Goal: Navigation & Orientation: Find specific page/section

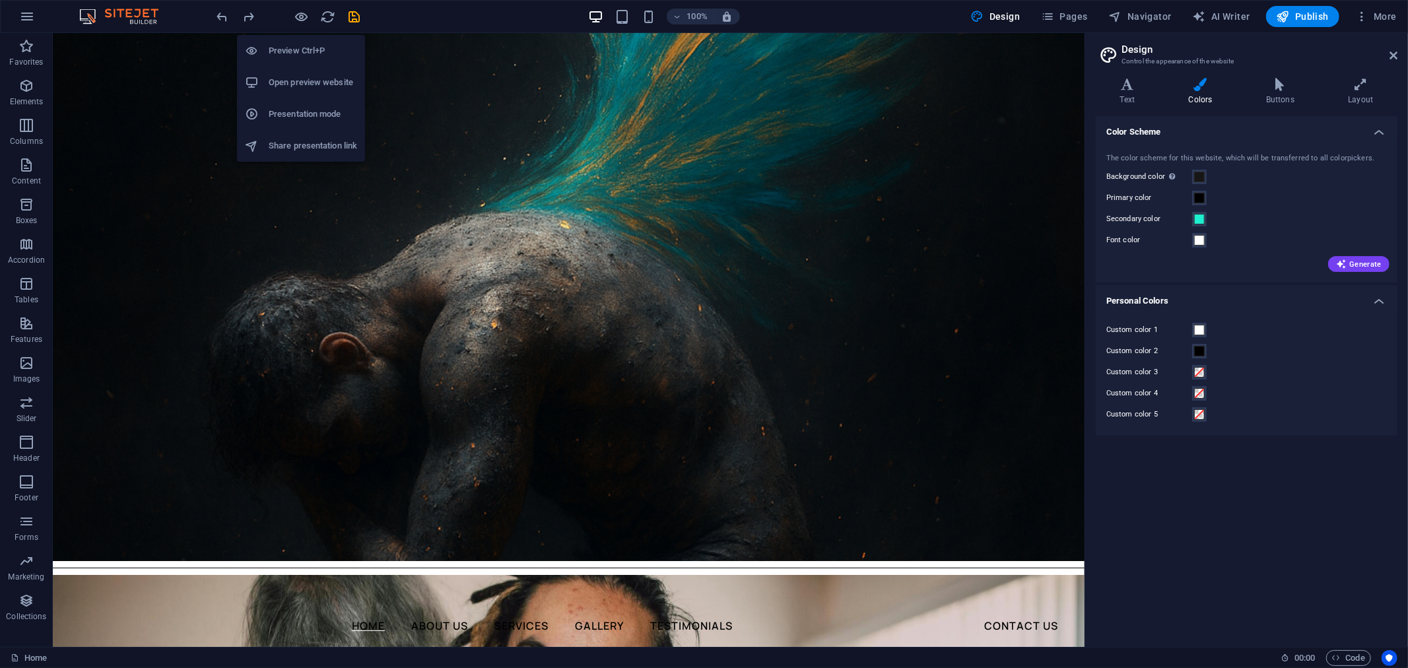
click at [304, 43] on h6 "Preview Ctrl+P" at bounding box center [313, 51] width 88 height 16
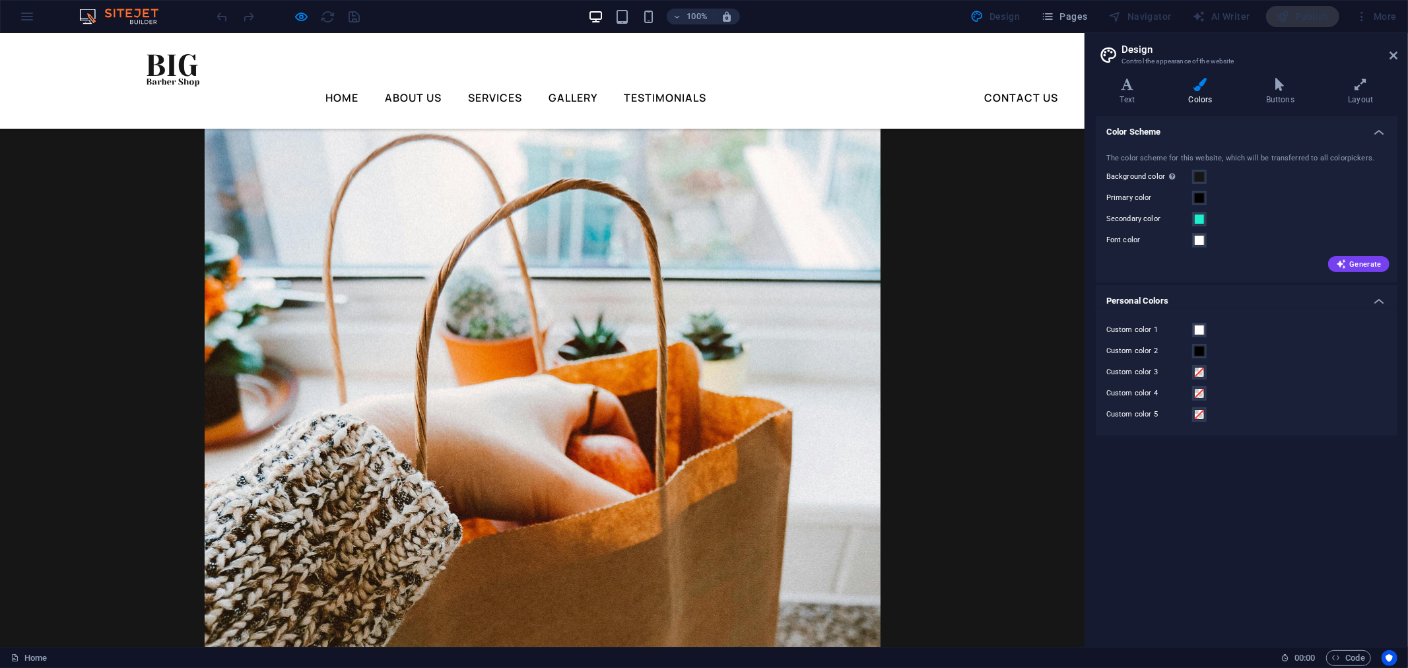
scroll to position [1705, 0]
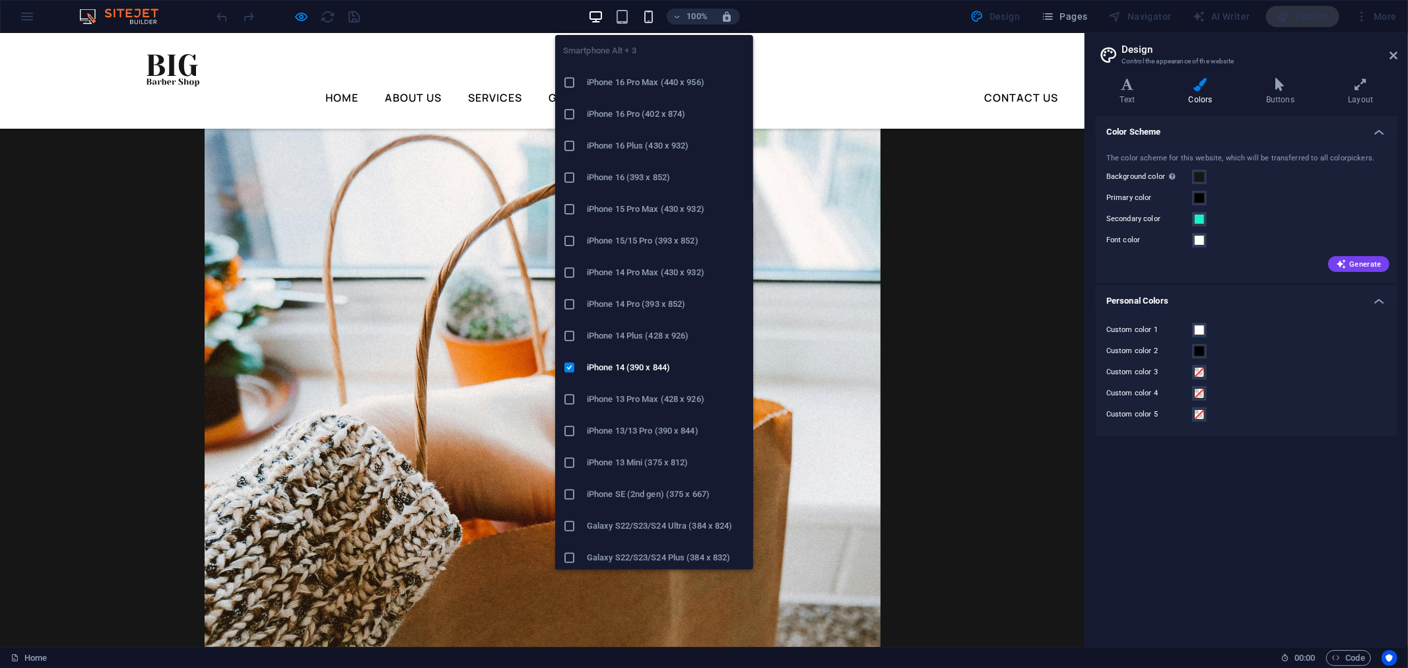
click at [652, 15] on icon "button" at bounding box center [648, 16] width 15 height 15
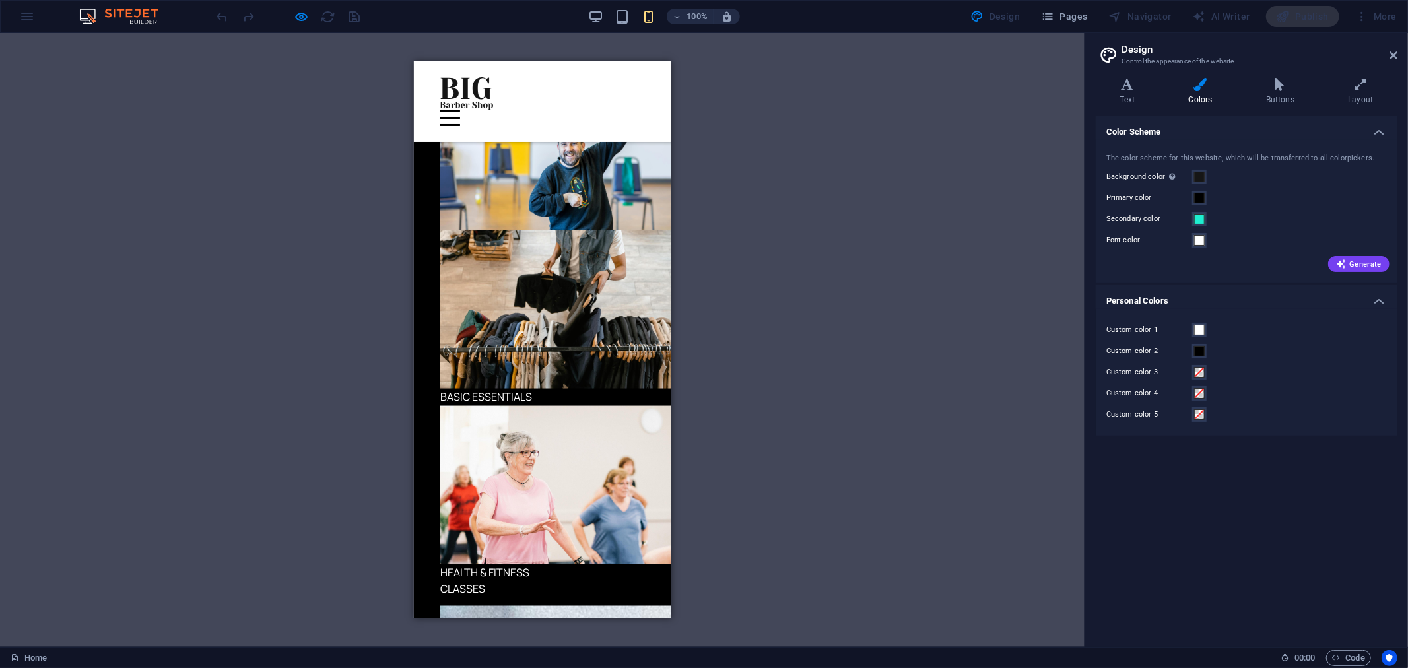
scroll to position [1523, 0]
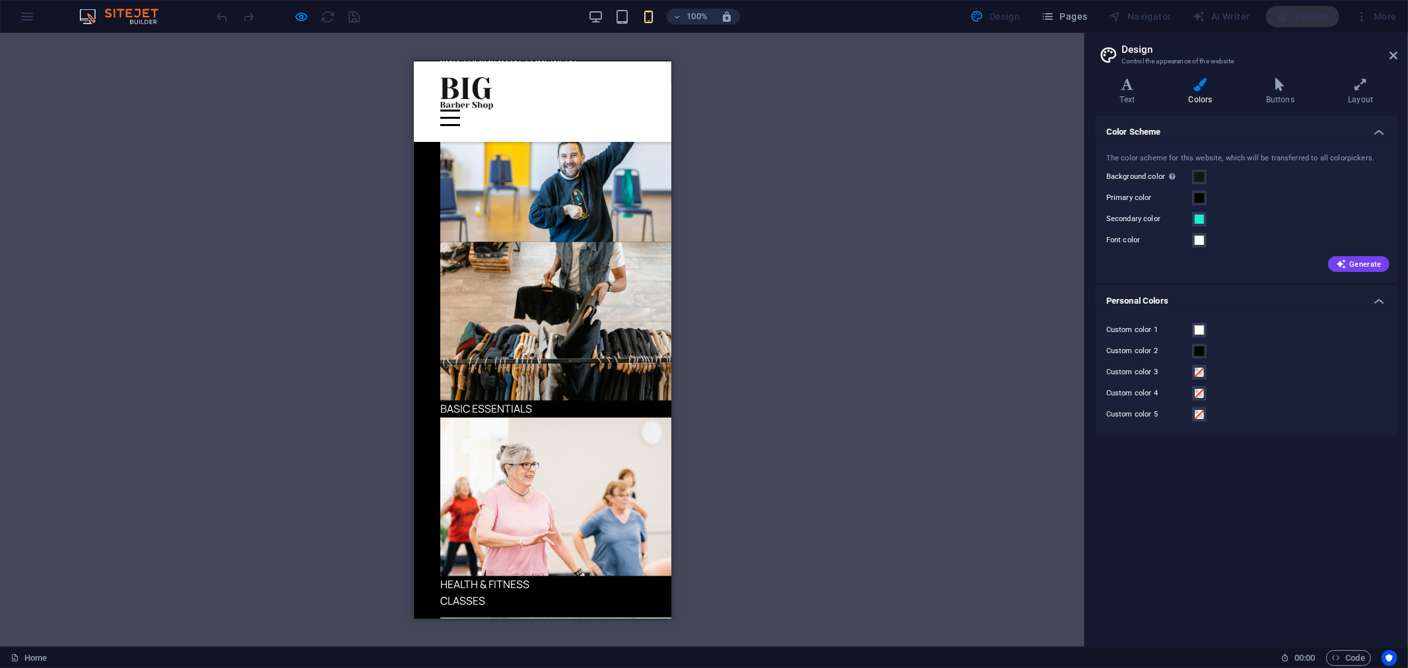
click at [494, 417] on img at bounding box center [559, 496] width 238 height 158
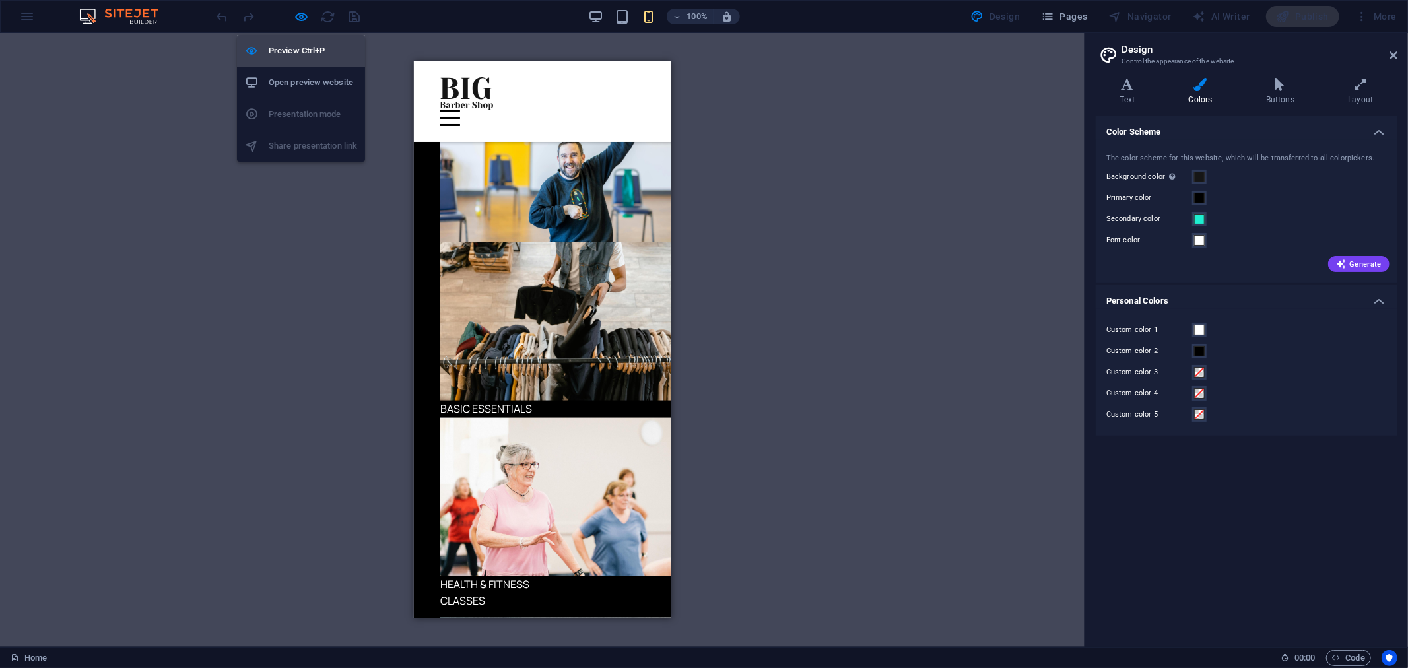
click at [298, 52] on h6 "Preview Ctrl+P" at bounding box center [313, 51] width 88 height 16
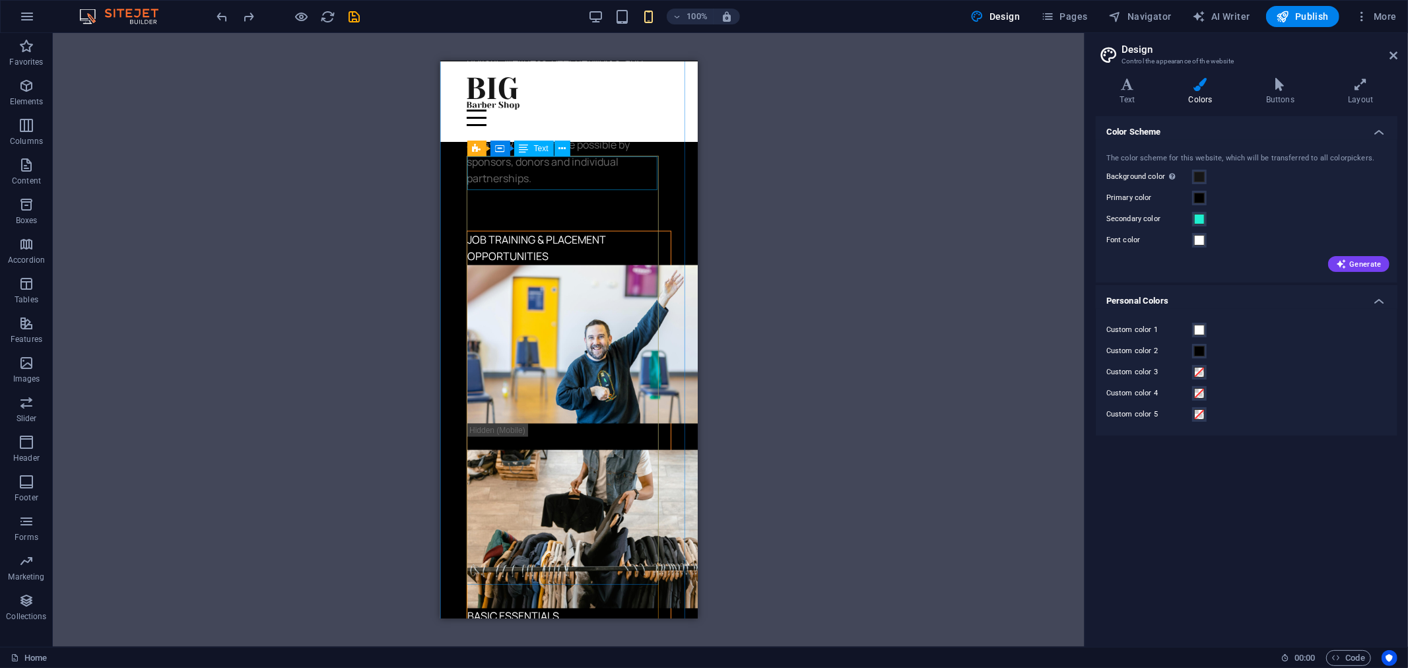
scroll to position [1623, 0]
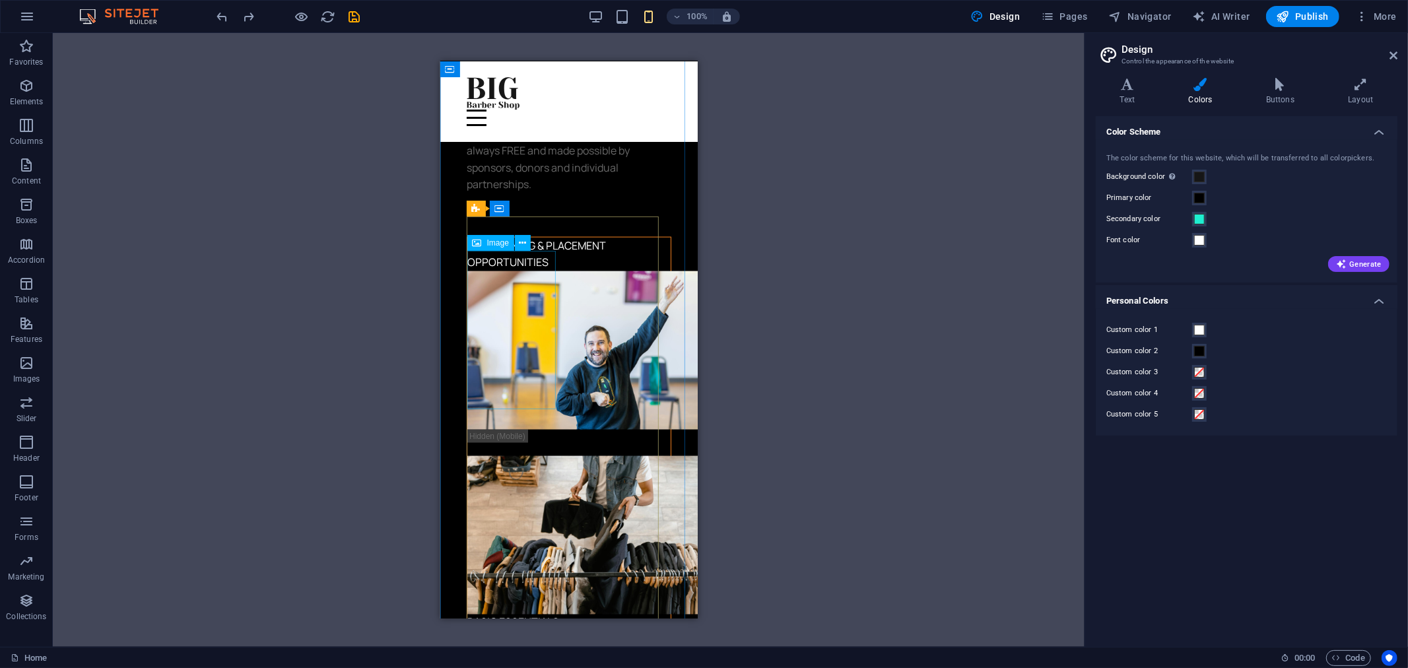
click at [542, 314] on figure at bounding box center [568, 350] width 203 height 158
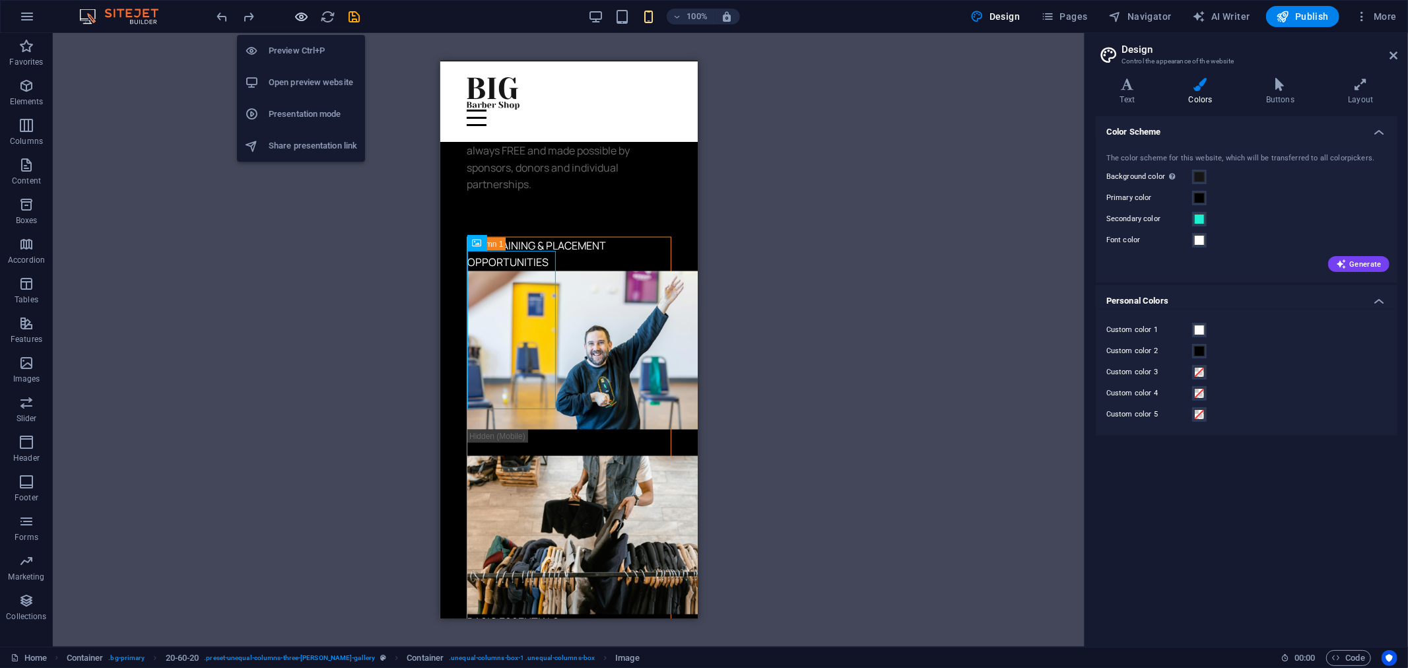
click at [296, 20] on icon "button" at bounding box center [302, 16] width 15 height 15
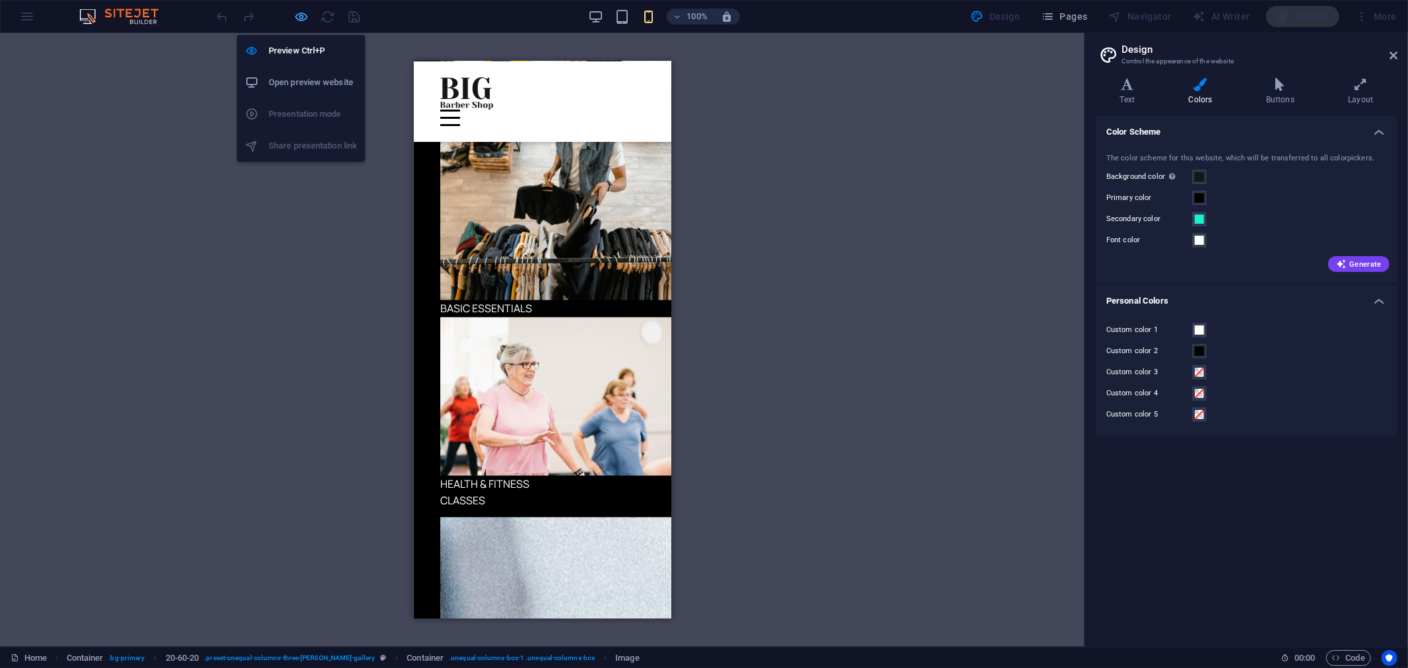
scroll to position [1336, 0]
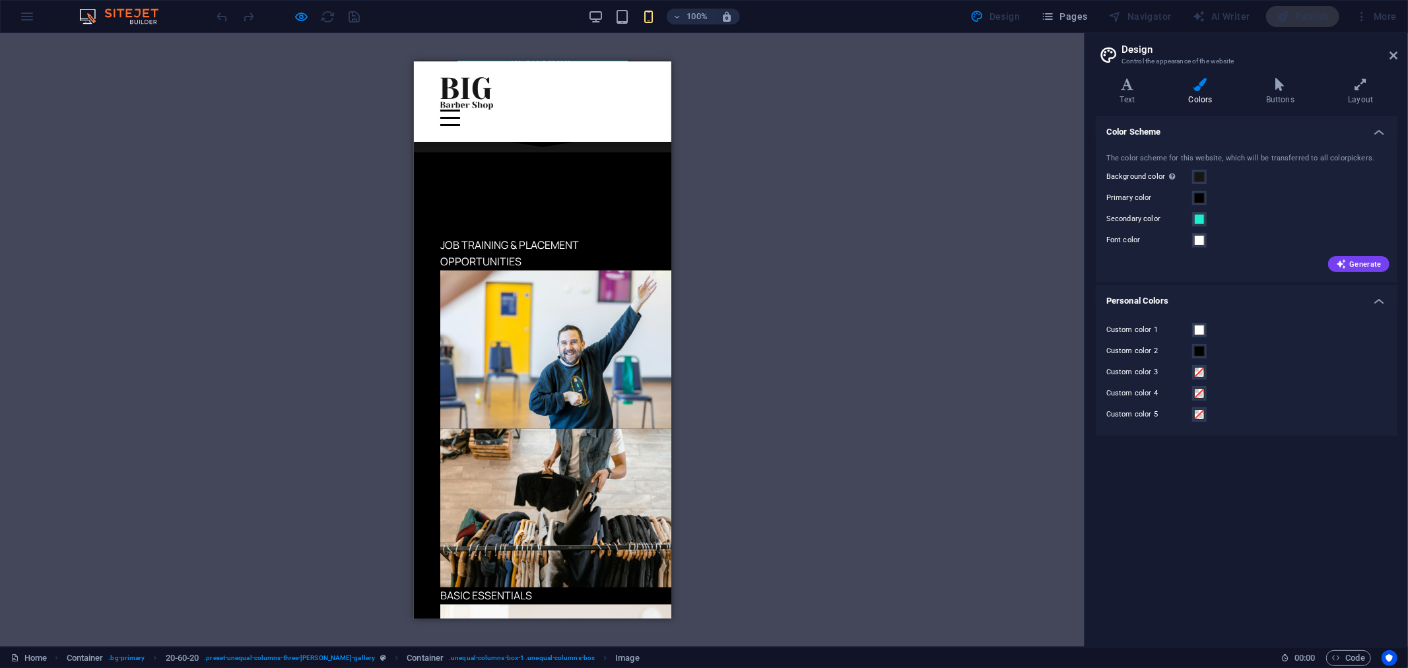
click at [615, 14] on div "100%" at bounding box center [664, 16] width 153 height 21
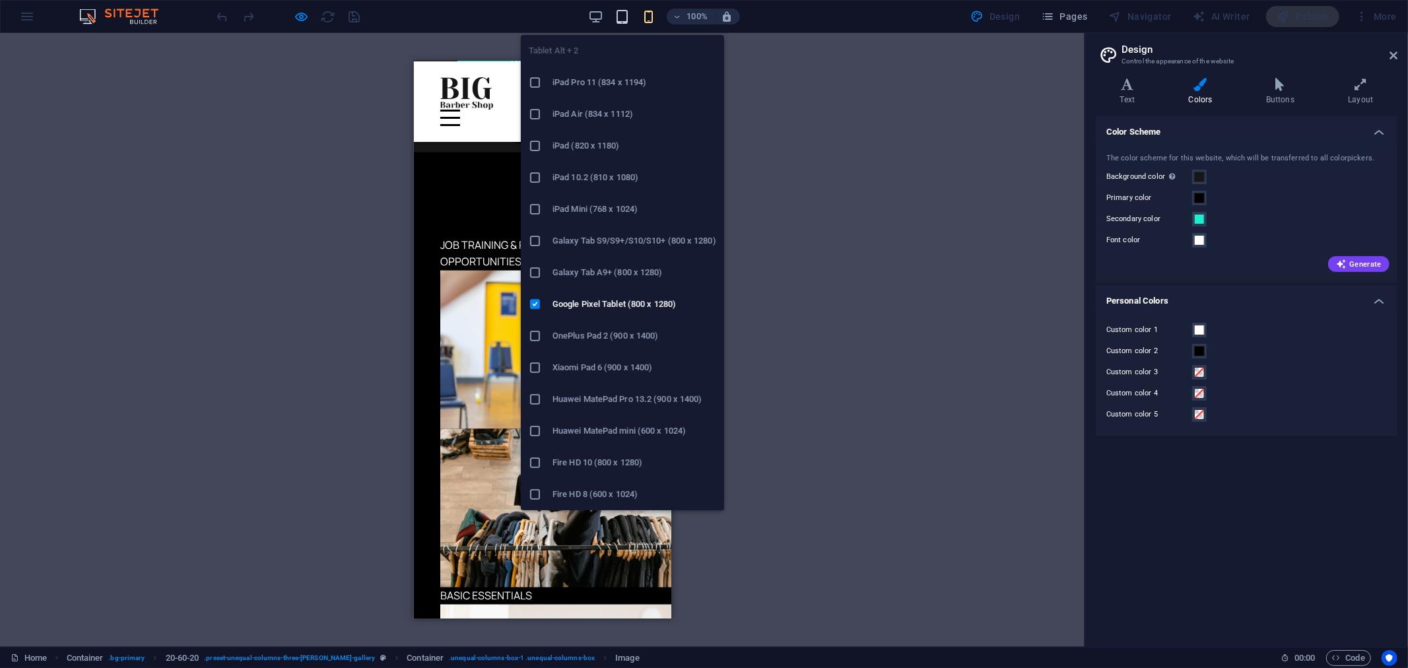
click at [619, 17] on icon "button" at bounding box center [622, 16] width 15 height 15
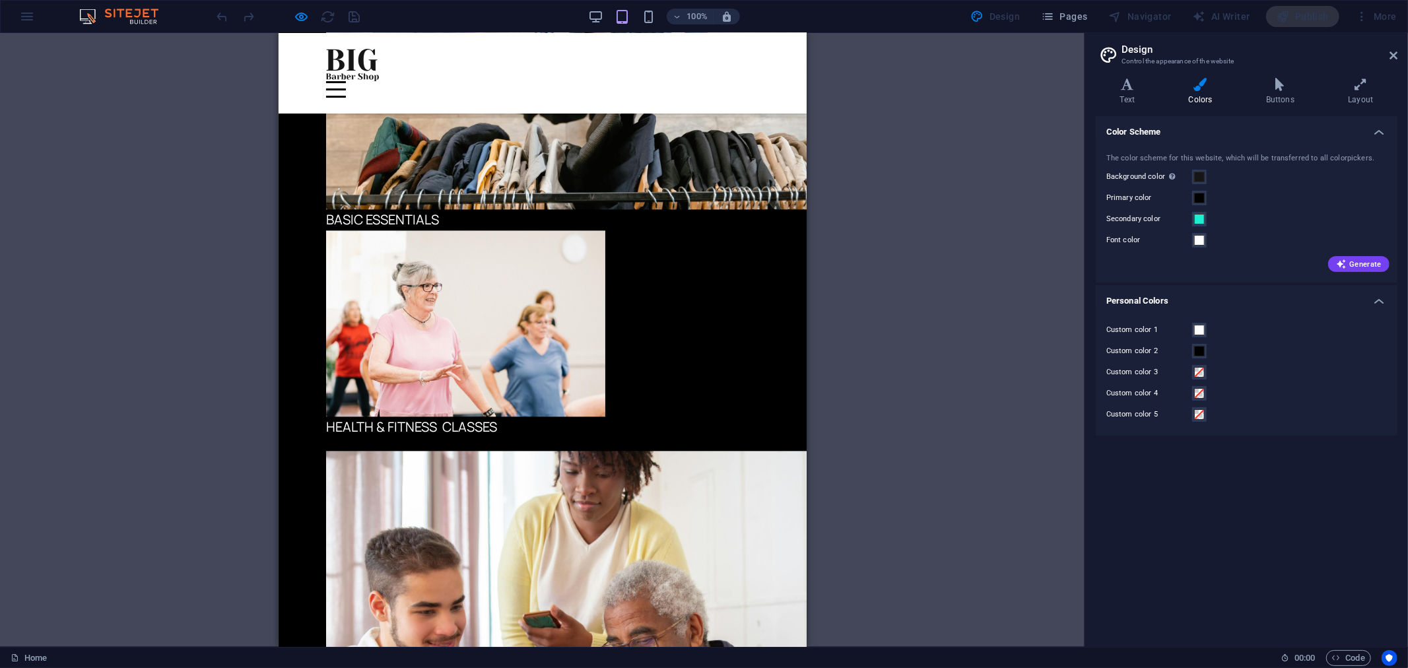
scroll to position [2087, 0]
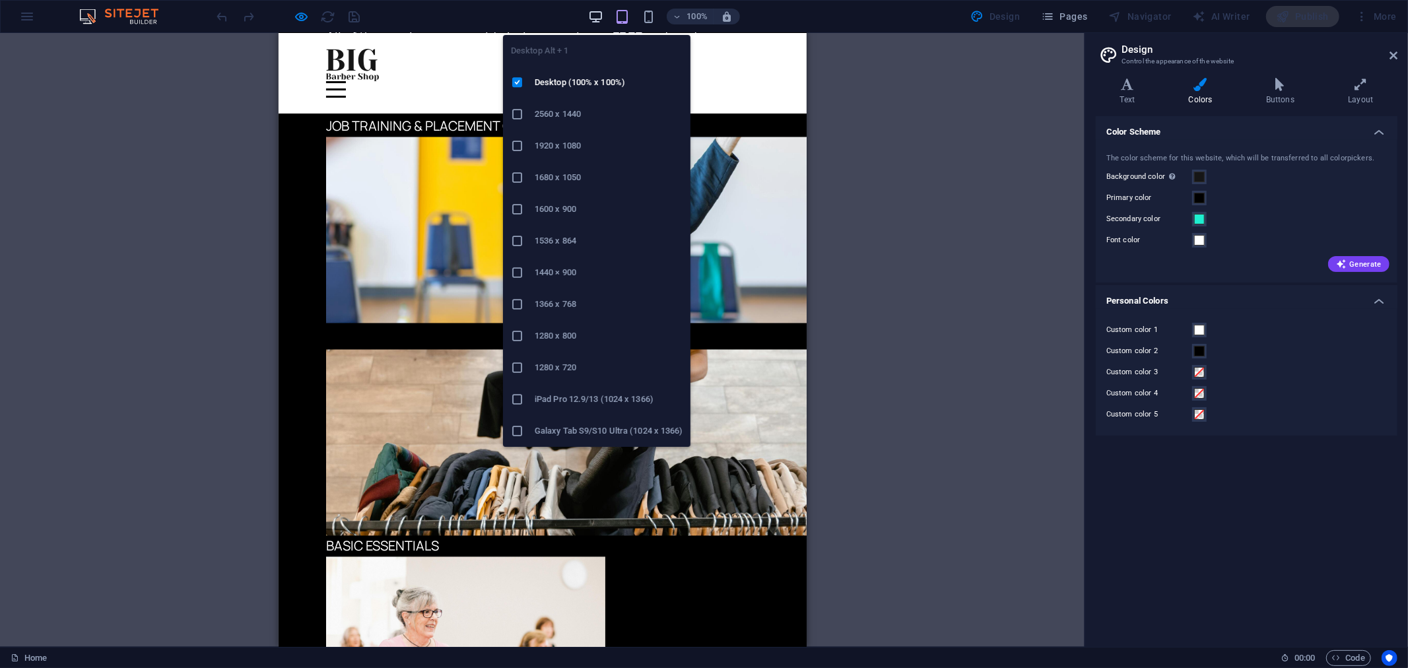
click at [592, 11] on icon "button" at bounding box center [595, 16] width 15 height 15
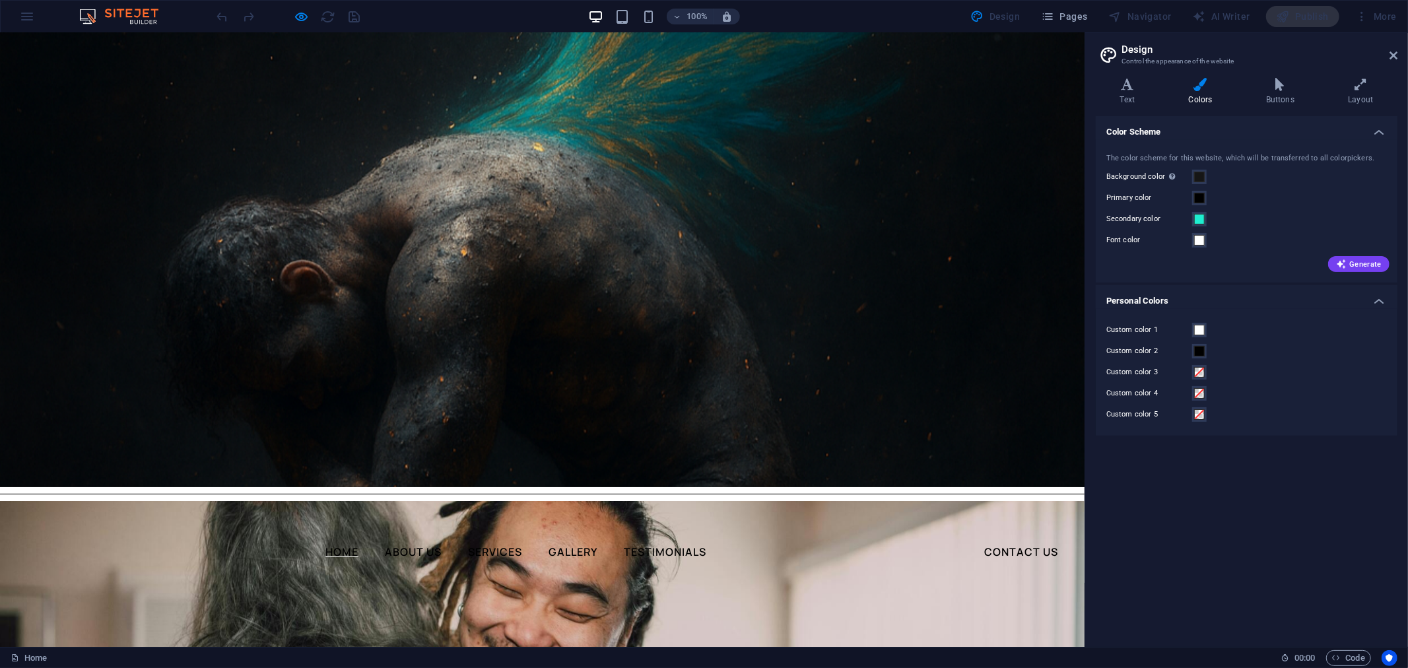
scroll to position [0, 0]
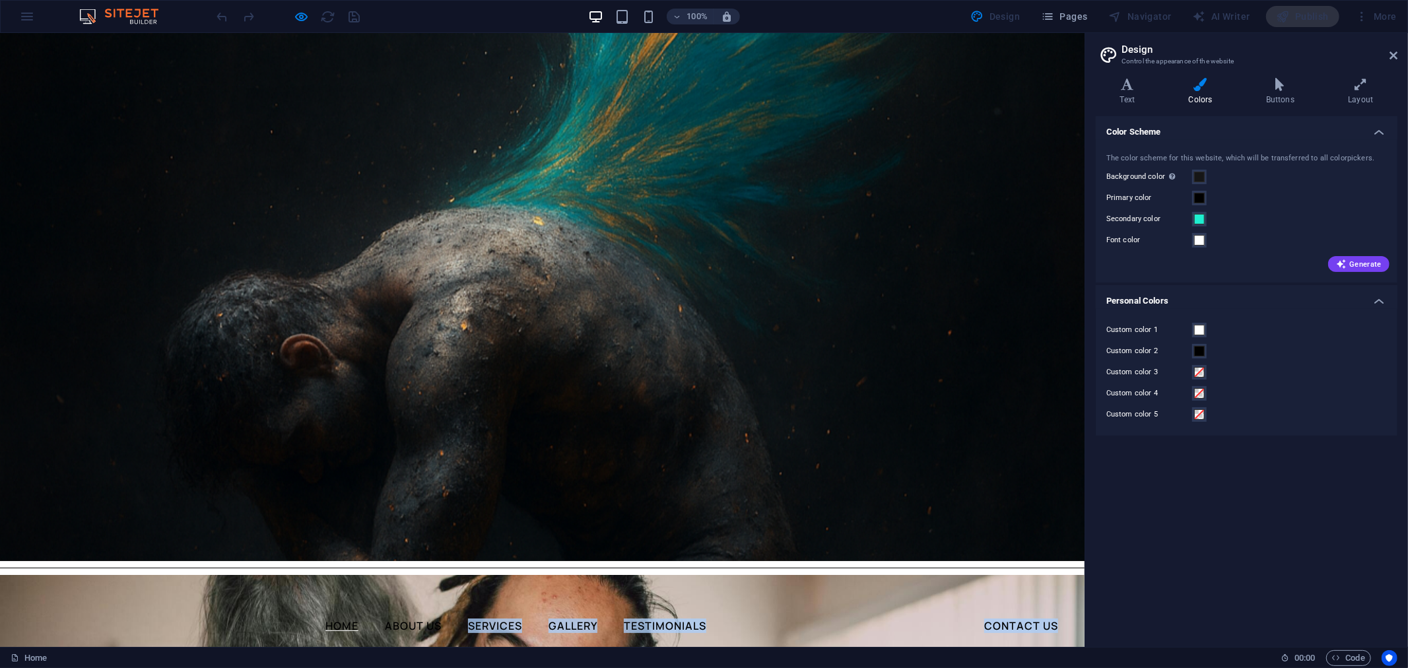
drag, startPoint x: 443, startPoint y: 246, endPoint x: 527, endPoint y: -90, distance: 345.8
